Goal: Transaction & Acquisition: Purchase product/service

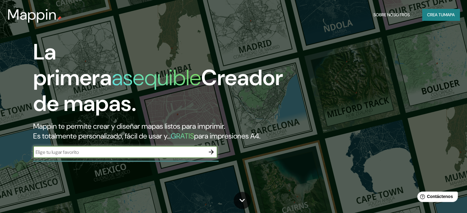
scroll to position [31, 0]
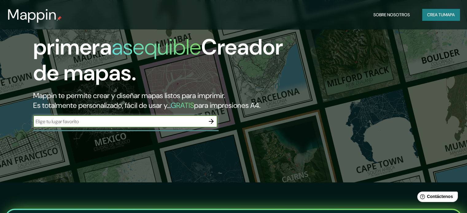
click at [73, 125] on input "text" at bounding box center [119, 121] width 172 height 7
click at [193, 125] on input "text" at bounding box center [119, 121] width 172 height 7
type input "[PERSON_NAME]"
click at [212, 124] on icon "button" at bounding box center [211, 121] width 5 height 5
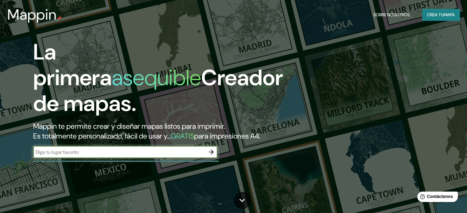
click at [113, 156] on input "text" at bounding box center [119, 152] width 172 height 7
type input "[PERSON_NAME], [GEOGRAPHIC_DATA]"
click at [211, 155] on icon "button" at bounding box center [211, 152] width 5 height 5
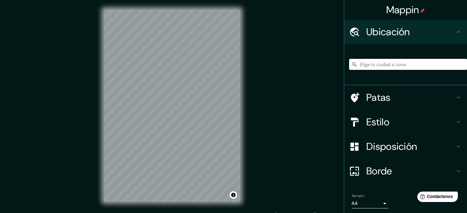
click at [376, 65] on input "Elige tu ciudad o zona" at bounding box center [408, 64] width 118 height 11
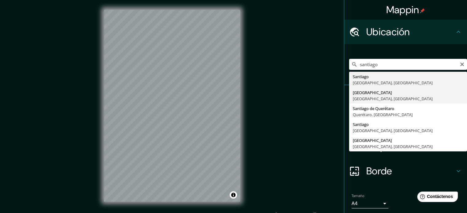
type input "[GEOGRAPHIC_DATA], [GEOGRAPHIC_DATA], [GEOGRAPHIC_DATA]"
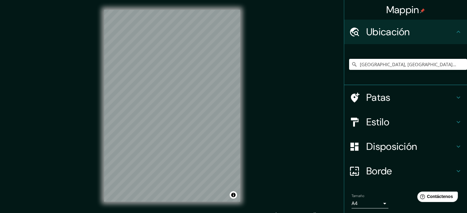
click at [248, 88] on div "© Mapbox © OpenStreetMap Improve this map" at bounding box center [172, 106] width 156 height 212
click at [234, 196] on button "Activar o desactivar atribución" at bounding box center [232, 194] width 7 height 7
click at [233, 195] on button "Activar o desactivar atribución" at bounding box center [232, 194] width 7 height 7
click at [220, 194] on font "Mejorar este mapa" at bounding box center [212, 195] width 32 height 4
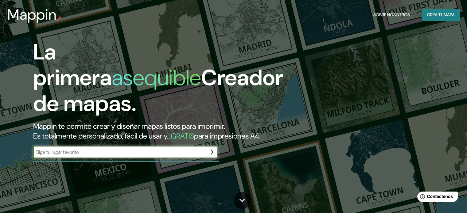
click at [104, 156] on input "text" at bounding box center [119, 152] width 172 height 7
type input "[GEOGRAPHIC_DATA]"
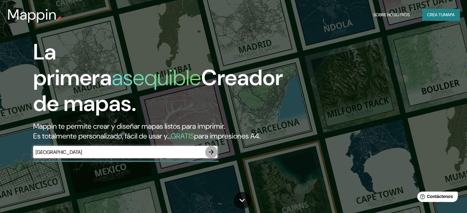
click at [211, 156] on icon "button" at bounding box center [210, 151] width 7 height 7
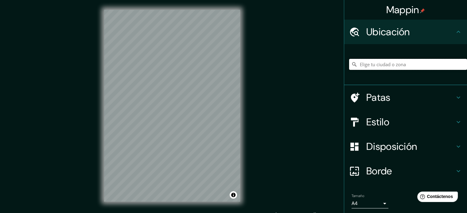
click at [395, 67] on input "Elige tu ciudad o zona" at bounding box center [408, 64] width 118 height 11
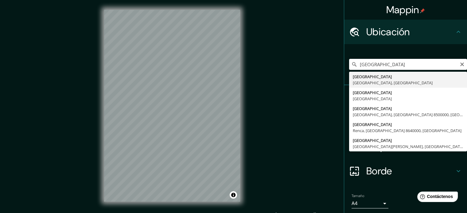
type input "[GEOGRAPHIC_DATA], [GEOGRAPHIC_DATA], [GEOGRAPHIC_DATA]"
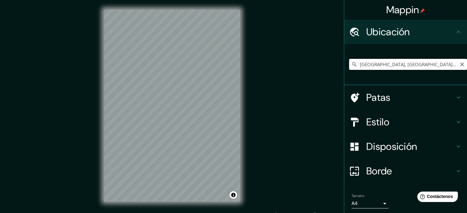
click at [454, 65] on input "[GEOGRAPHIC_DATA], [GEOGRAPHIC_DATA], [GEOGRAPHIC_DATA]" at bounding box center [408, 64] width 118 height 11
drag, startPoint x: 458, startPoint y: 64, endPoint x: 443, endPoint y: 66, distance: 15.1
click at [459, 64] on icon "Claro" at bounding box center [461, 64] width 5 height 5
click at [410, 65] on input "Elige tu ciudad o zona" at bounding box center [408, 64] width 118 height 11
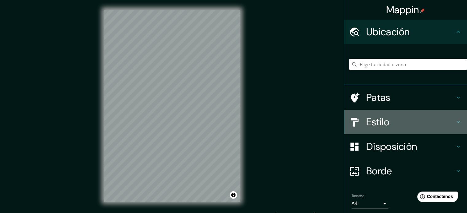
click at [375, 124] on font "Estilo" at bounding box center [377, 122] width 23 height 13
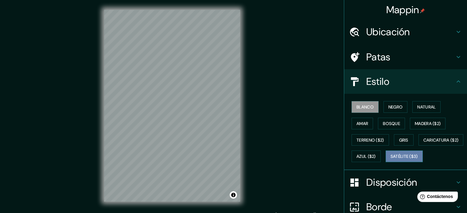
click at [390, 160] on font "Satélite ($3)" at bounding box center [403, 157] width 27 height 6
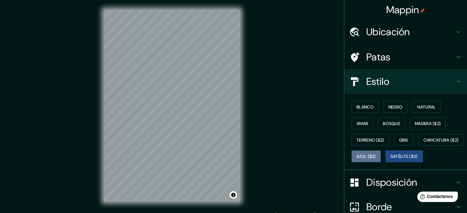
click at [376, 154] on font "Azul ($2)" at bounding box center [365, 157] width 19 height 6
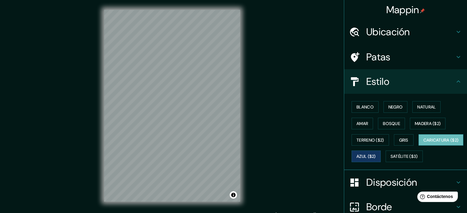
click at [423, 144] on font "Caricatura ($2)" at bounding box center [440, 140] width 35 height 8
click at [399, 137] on font "Gris" at bounding box center [403, 140] width 9 height 6
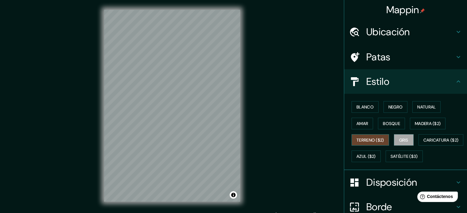
click at [379, 142] on font "Terreno ($2)" at bounding box center [370, 140] width 28 height 6
click at [421, 127] on button "Madera ($2)" at bounding box center [428, 124] width 36 height 12
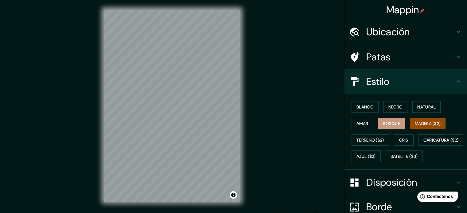
click at [383, 124] on font "Bosque" at bounding box center [391, 124] width 17 height 6
click at [360, 123] on font "Amar" at bounding box center [362, 124] width 12 height 6
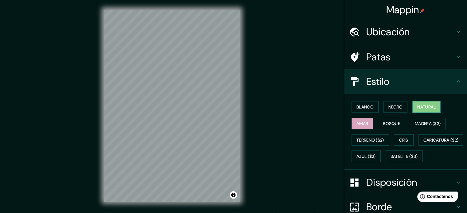
click at [437, 108] on button "Natural" at bounding box center [426, 107] width 28 height 12
click at [394, 108] on font "Negro" at bounding box center [395, 107] width 14 height 6
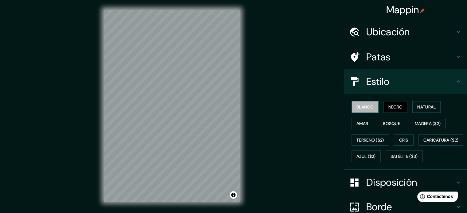
click at [361, 107] on font "Blanco" at bounding box center [364, 107] width 17 height 6
click at [436, 121] on font "Madera ($2)" at bounding box center [427, 124] width 26 height 6
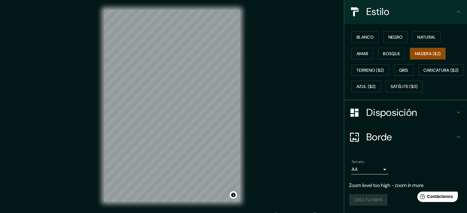
scroll to position [85, 0]
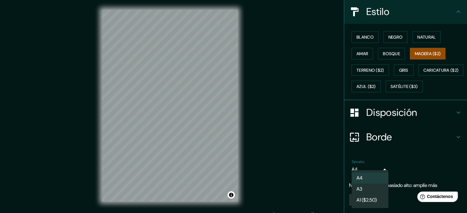
click at [376, 169] on body "Mappin Ubicación Patas Estilo Blanco Negro Natural [PERSON_NAME] ($2) Terreno (…" at bounding box center [233, 106] width 467 height 213
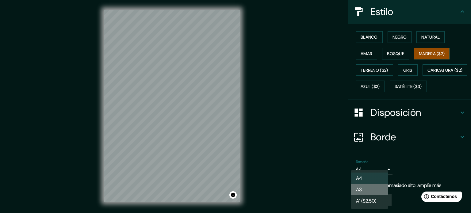
click at [373, 194] on li "A3" at bounding box center [369, 189] width 37 height 11
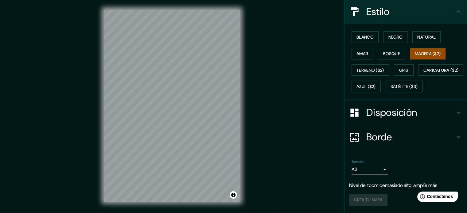
click at [456, 113] on icon at bounding box center [458, 113] width 4 height 2
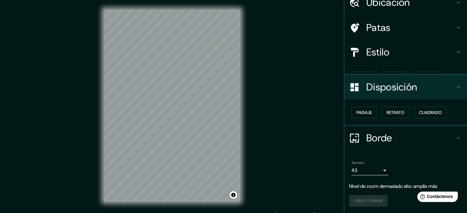
scroll to position [20, 0]
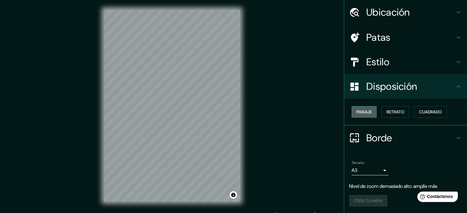
click at [366, 110] on font "Paisaje" at bounding box center [363, 112] width 15 height 6
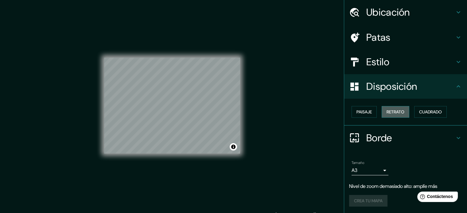
click at [398, 113] on font "Retrato" at bounding box center [395, 112] width 18 height 6
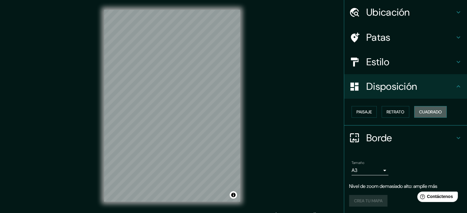
click at [423, 110] on font "Cuadrado" at bounding box center [430, 112] width 23 height 6
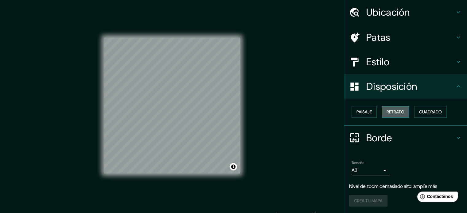
click at [382, 112] on button "Retrato" at bounding box center [395, 112] width 28 height 12
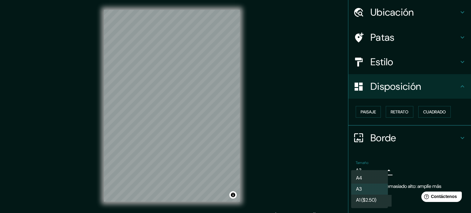
click at [379, 171] on body "Mappin Ubicación Patas Estilo Disposición Paisaje Retrato Cuadrado Borde Elige …" at bounding box center [235, 106] width 471 height 213
click at [373, 203] on font "A1 ($2.50)" at bounding box center [366, 201] width 20 height 6
type input "a3"
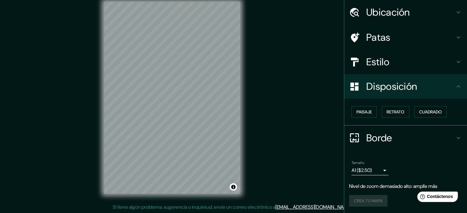
scroll to position [7, 0]
